Goal: Task Accomplishment & Management: Complete application form

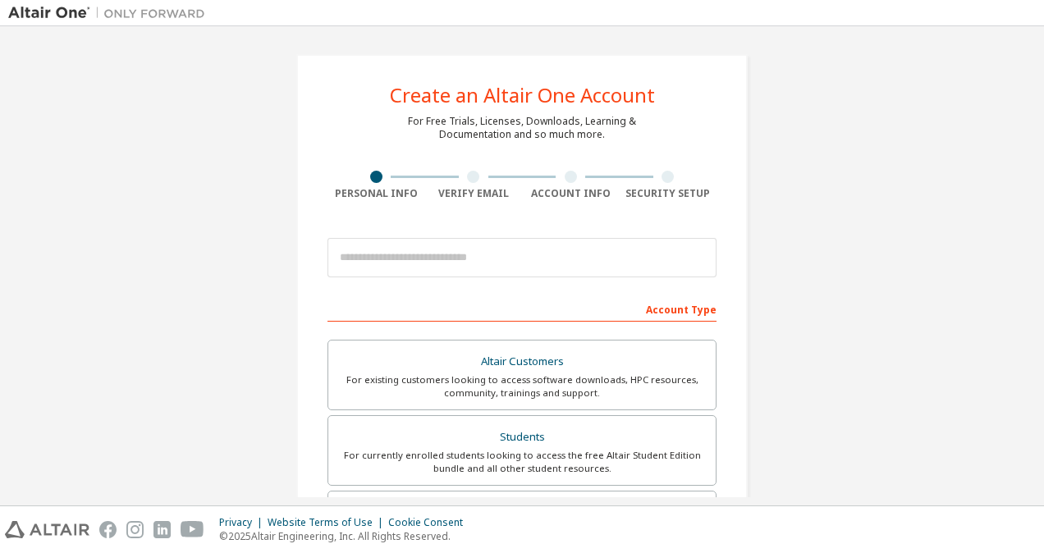
scroll to position [26, 0]
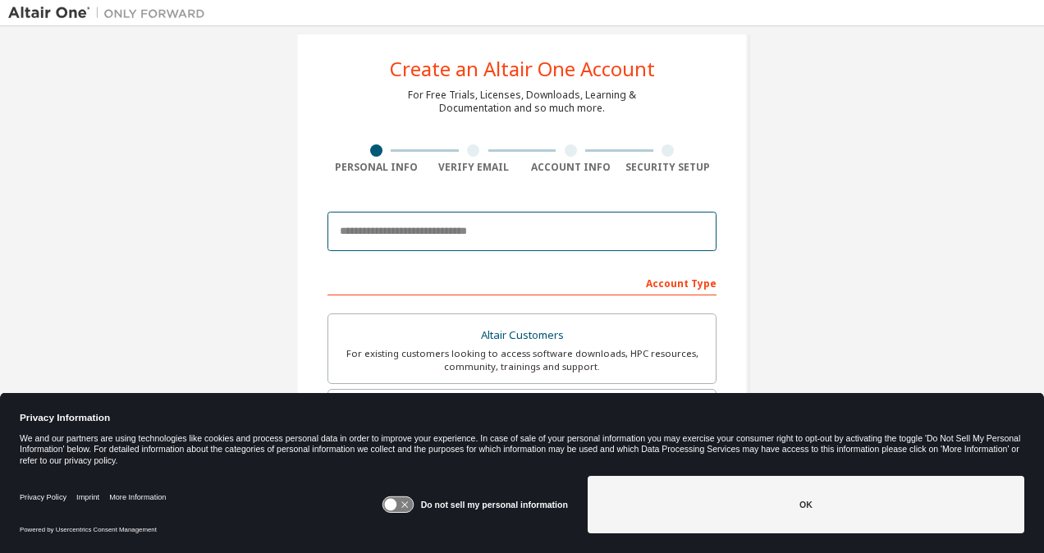
click at [448, 237] on input "email" at bounding box center [521, 231] width 389 height 39
type input "**********"
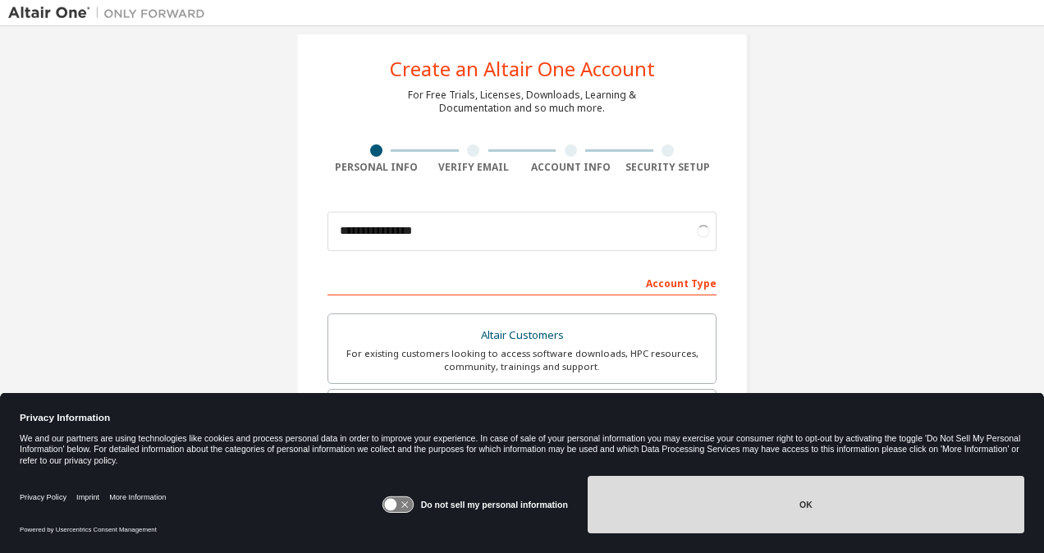
click at [750, 512] on button "OK" at bounding box center [806, 504] width 437 height 57
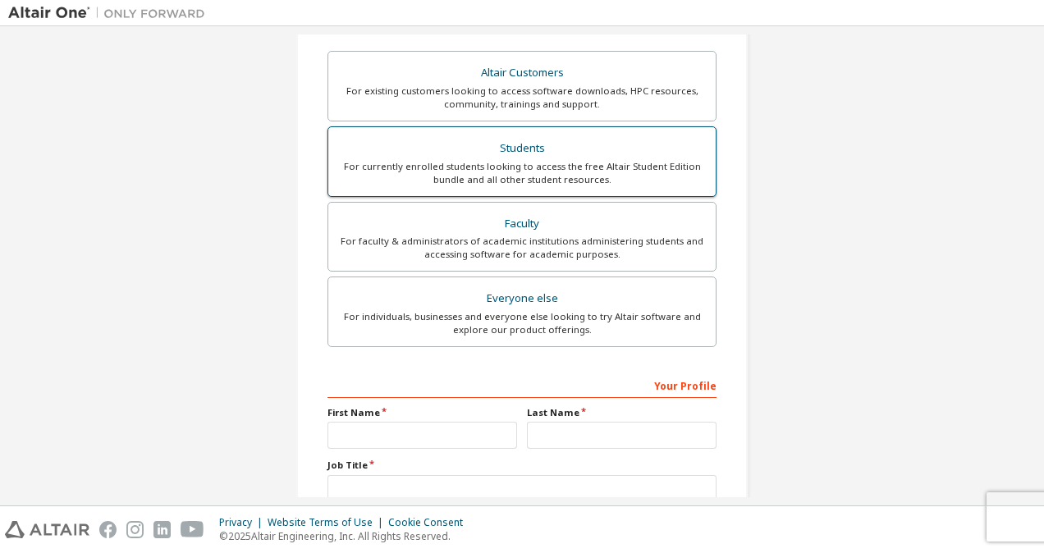
scroll to position [290, 0]
click at [542, 182] on div "For currently enrolled students looking to access the free Altair Student Editi…" at bounding box center [522, 172] width 368 height 26
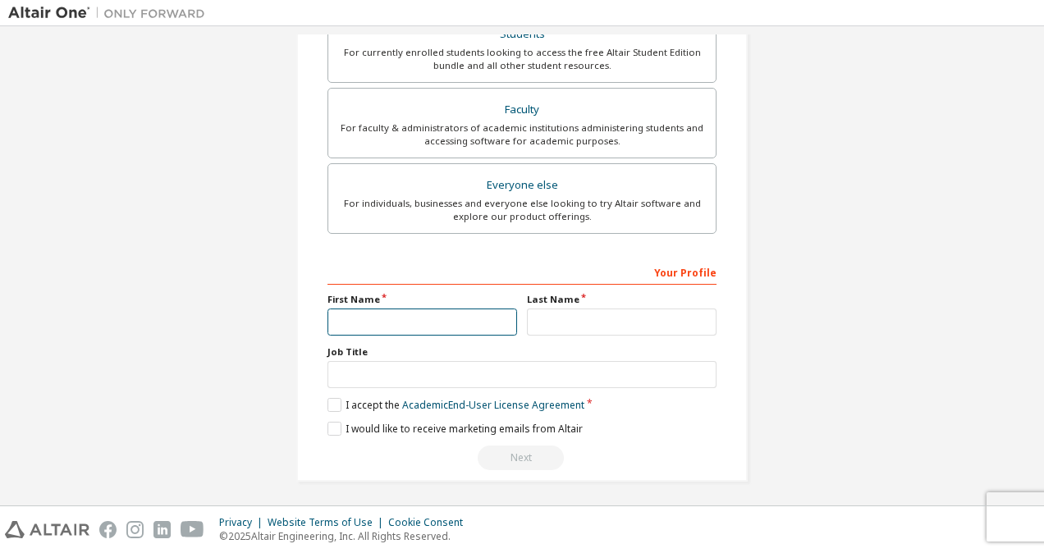
click at [423, 317] on input "text" at bounding box center [422, 322] width 190 height 27
type input "****"
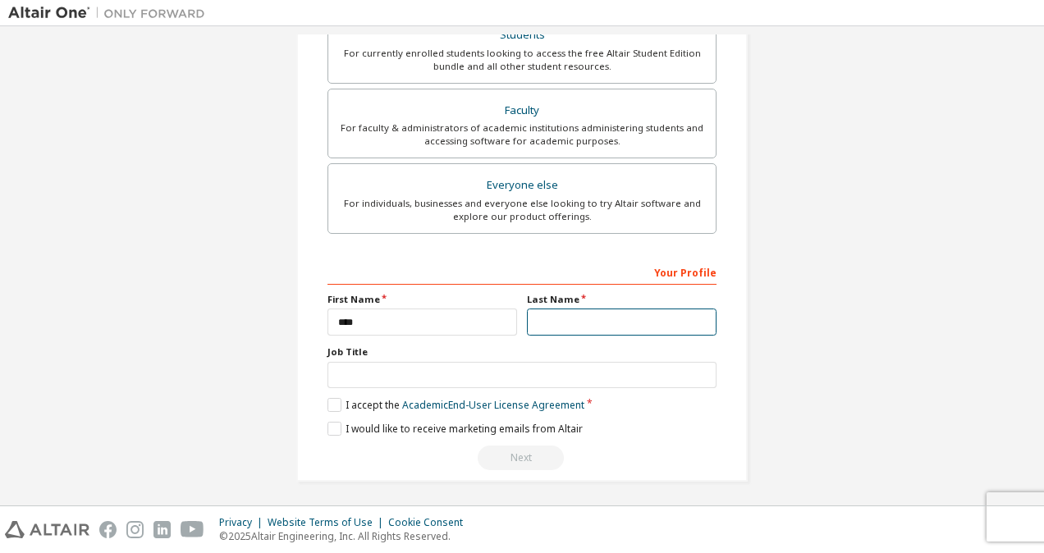
click at [558, 326] on input "text" at bounding box center [622, 322] width 190 height 27
type input "******"
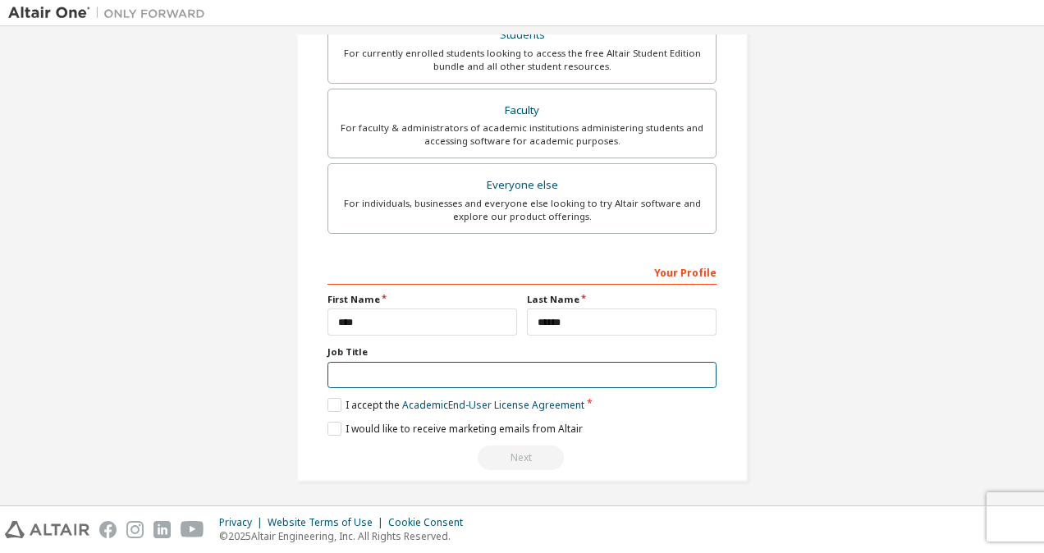
click at [478, 373] on input "text" at bounding box center [521, 375] width 389 height 27
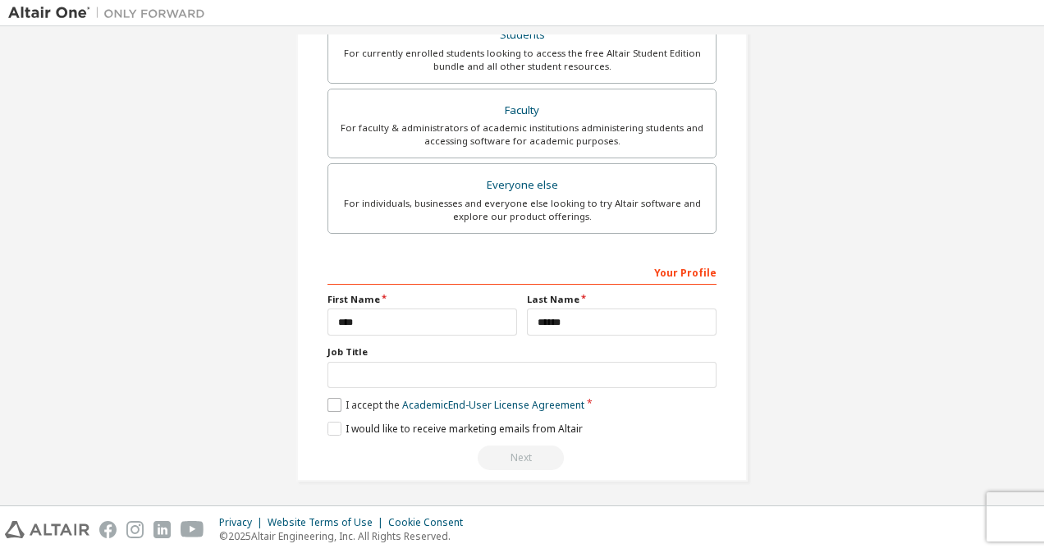
click at [332, 402] on label "I accept the Academic End-User License Agreement" at bounding box center [455, 405] width 257 height 14
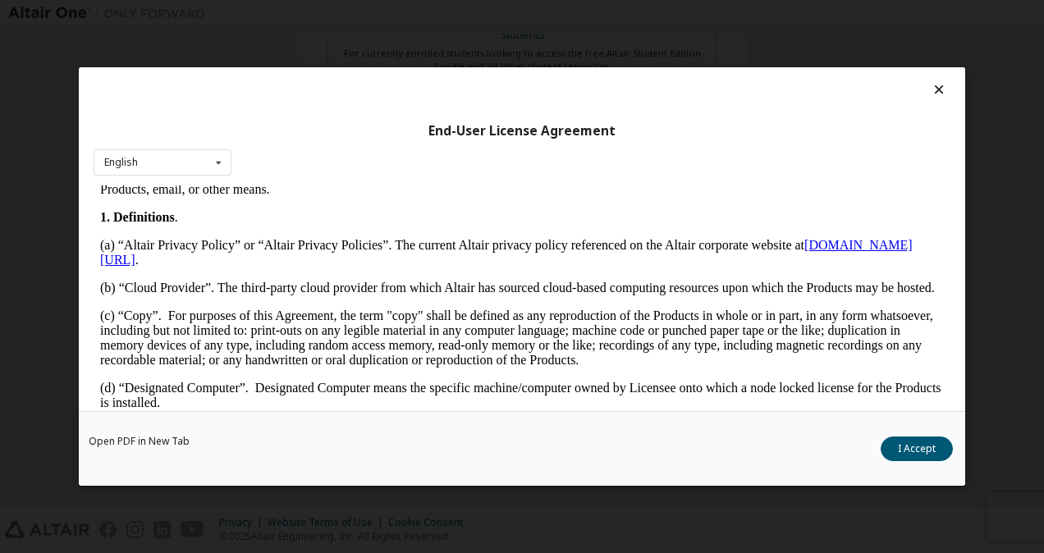
scroll to position [356, 0]
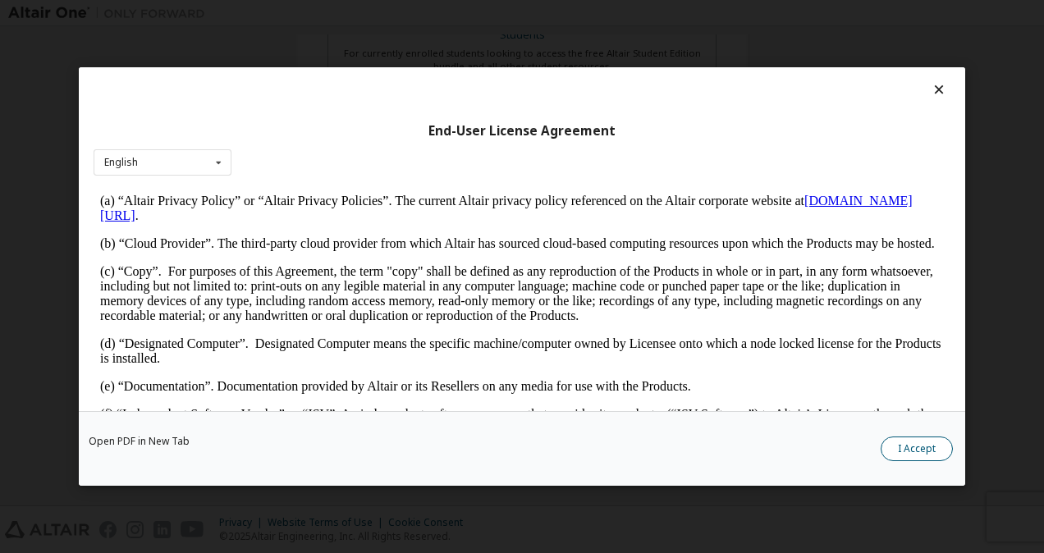
click at [907, 441] on button "I Accept" at bounding box center [917, 449] width 72 height 25
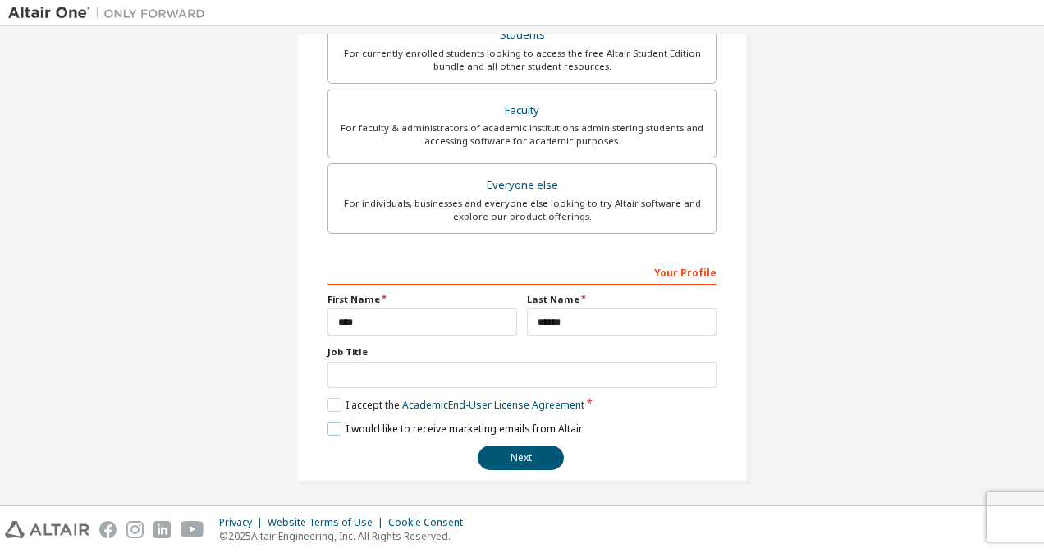
click at [328, 427] on label "I would like to receive marketing emails from Altair" at bounding box center [454, 429] width 255 height 14
click at [533, 447] on button "Next" at bounding box center [521, 458] width 86 height 25
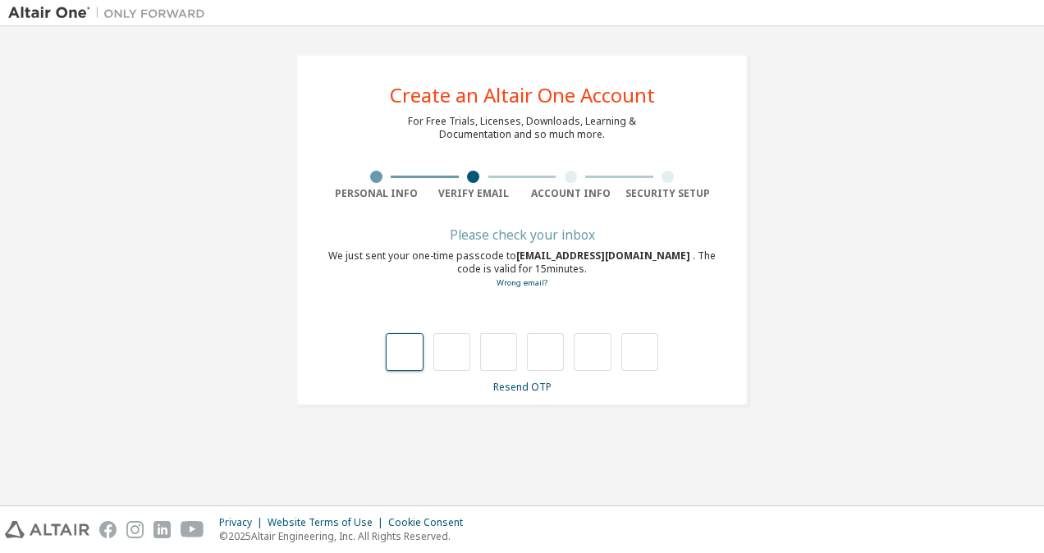
type input "*"
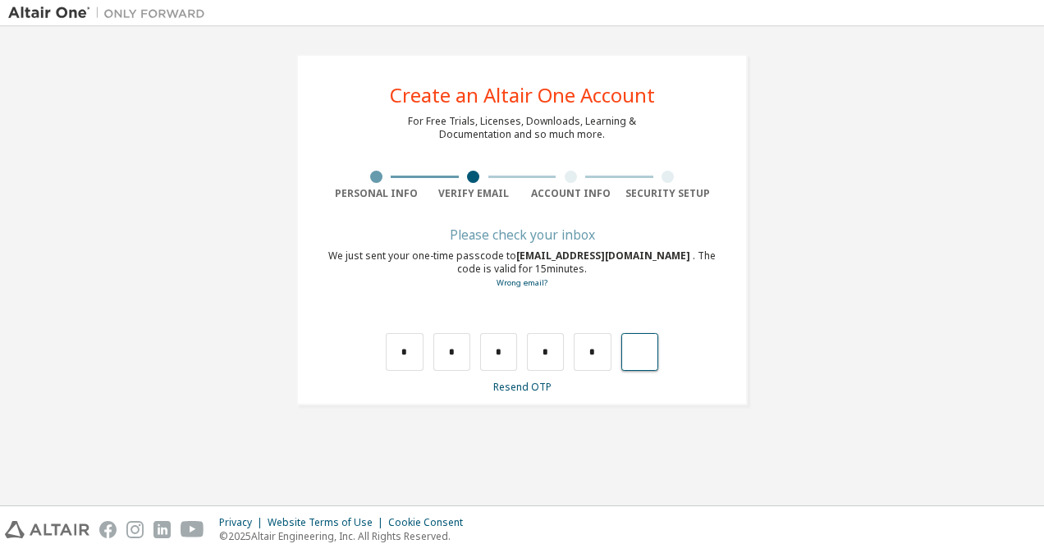
type input "*"
